Goal: Task Accomplishment & Management: Manage account settings

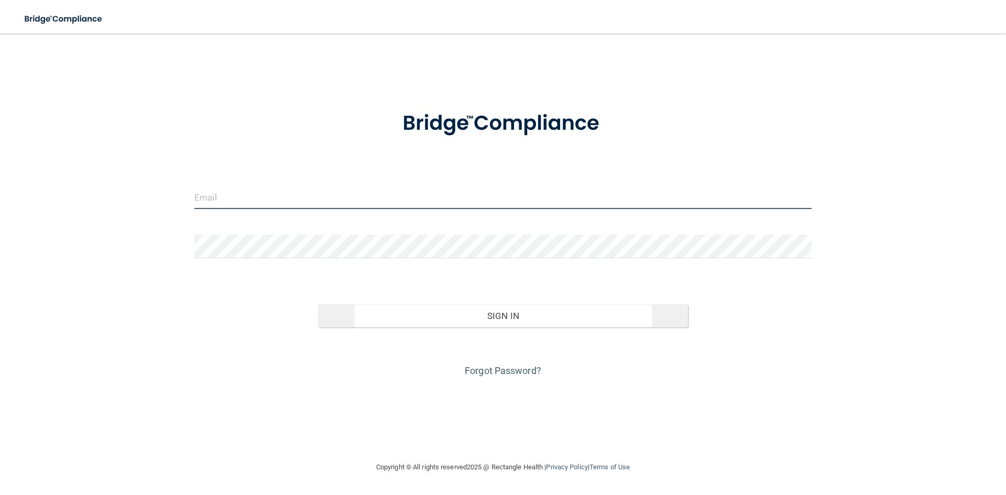
type input "[EMAIL_ADDRESS][DOMAIN_NAME]"
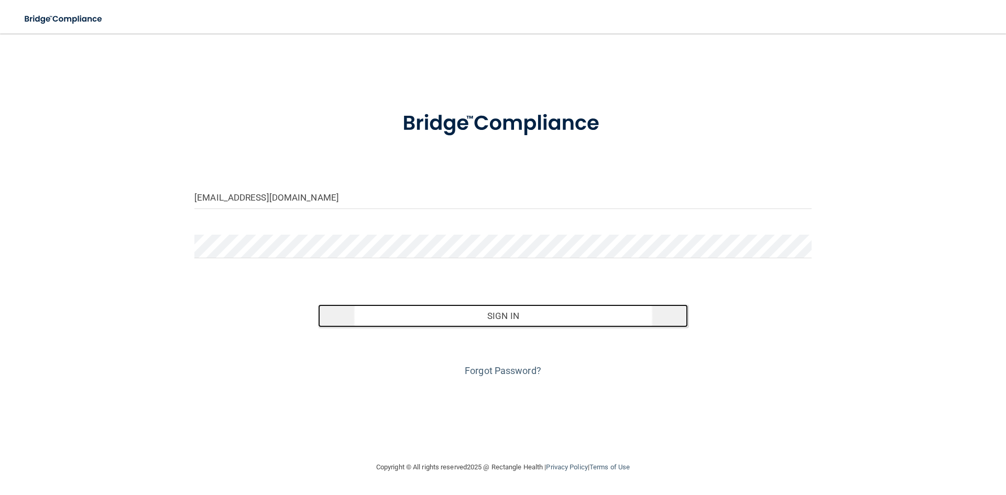
click at [500, 314] on button "Sign In" at bounding box center [503, 315] width 370 height 23
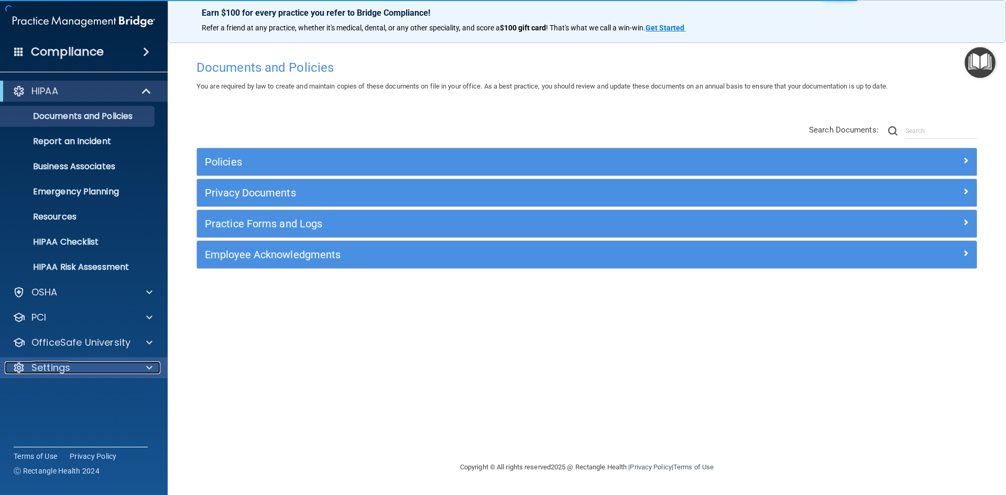
click at [146, 369] on div at bounding box center [148, 367] width 26 height 13
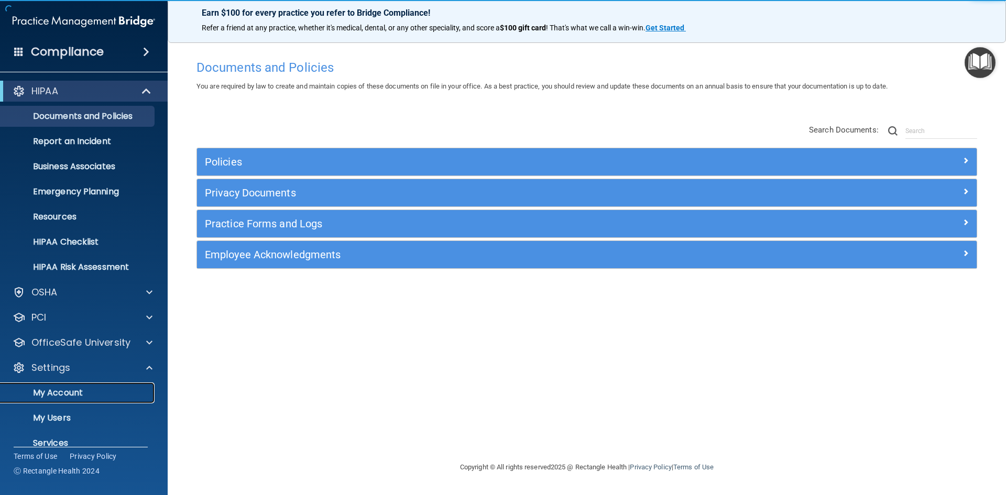
click at [52, 392] on p "My Account" at bounding box center [78, 393] width 143 height 10
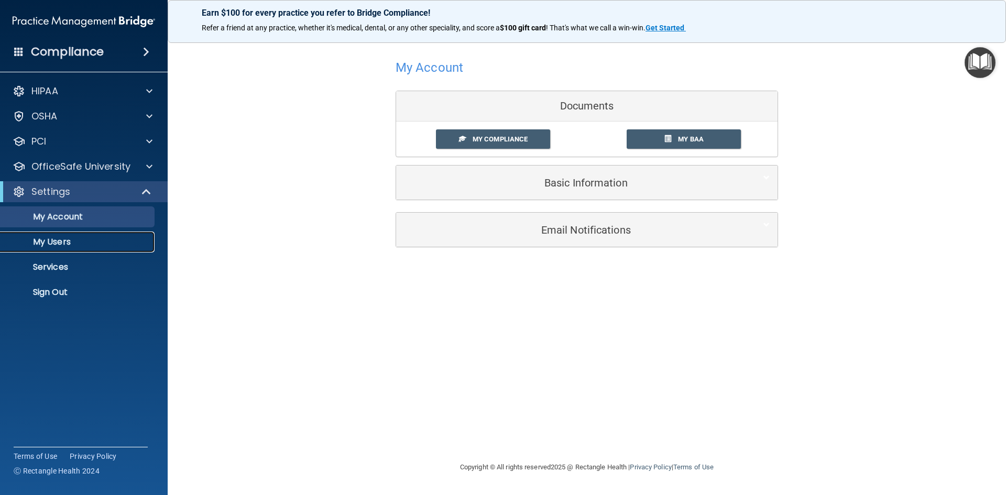
click at [54, 244] on p "My Users" at bounding box center [78, 242] width 143 height 10
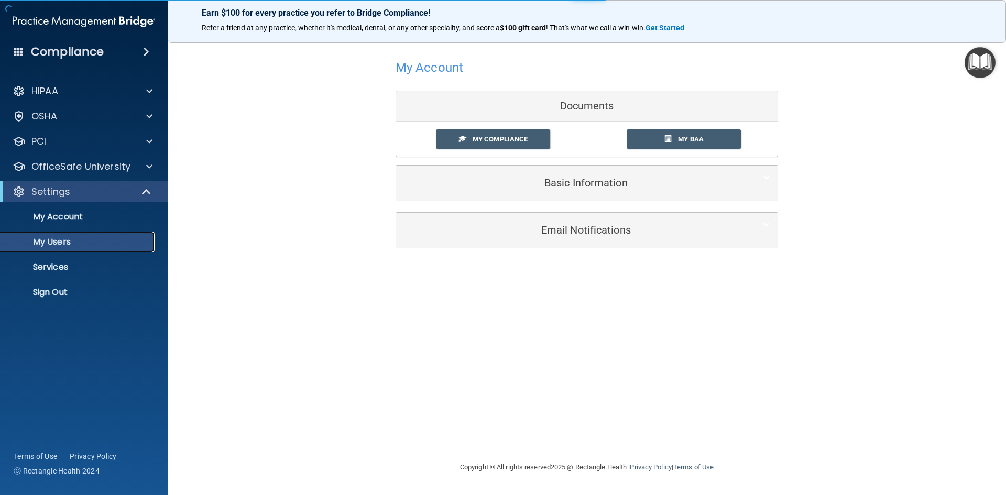
select select "20"
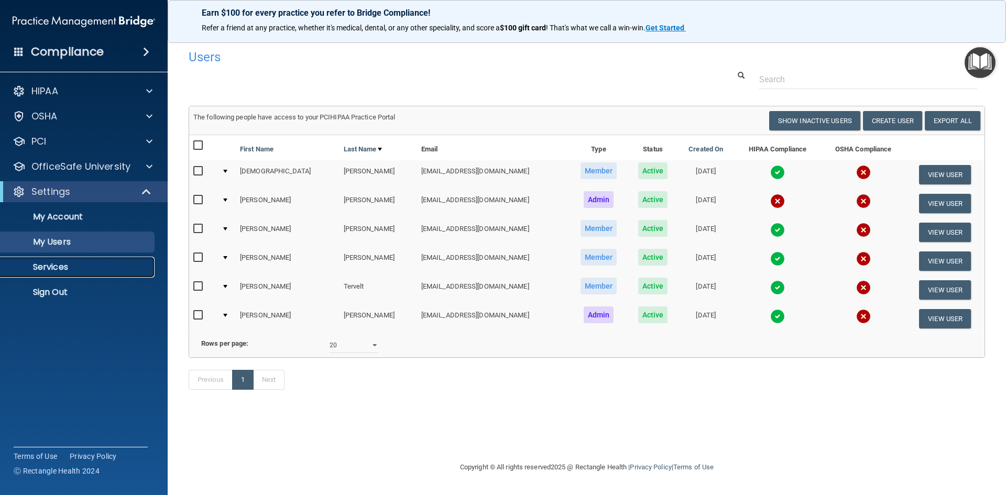
click at [58, 264] on p "Services" at bounding box center [78, 267] width 143 height 10
